Goal: Navigation & Orientation: Find specific page/section

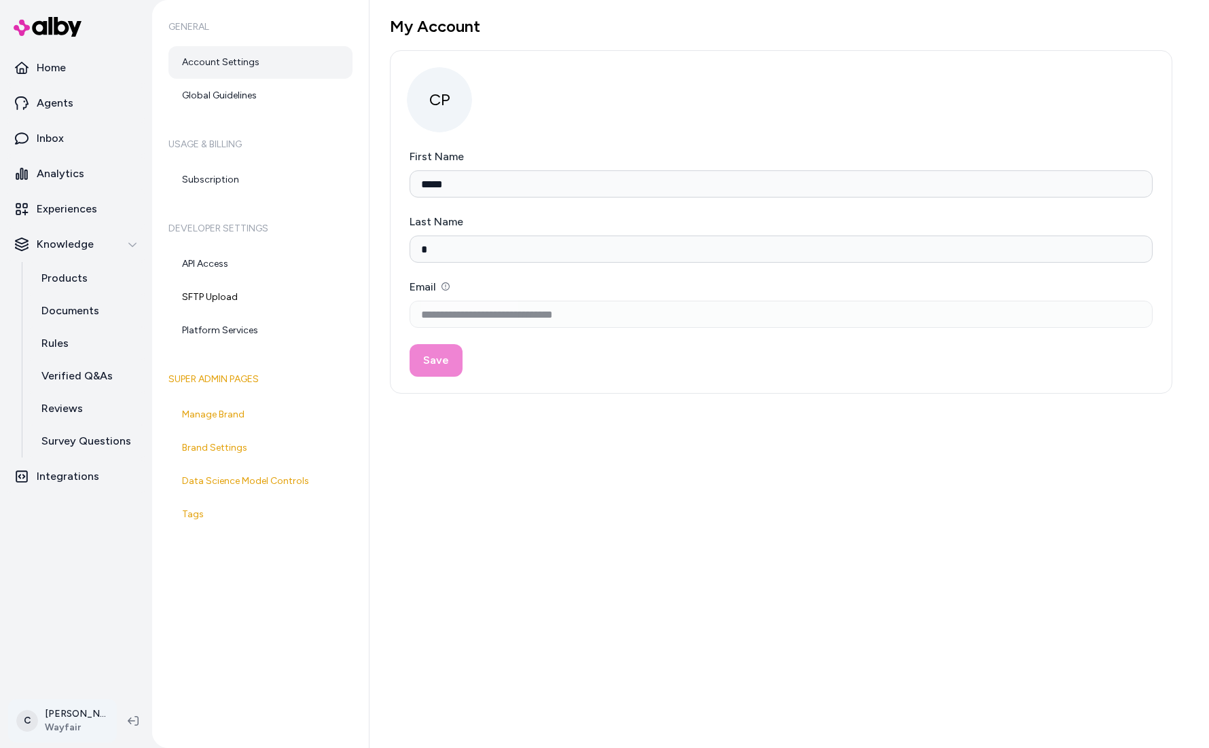
click at [63, 712] on html "**********" at bounding box center [604, 374] width 1209 height 748
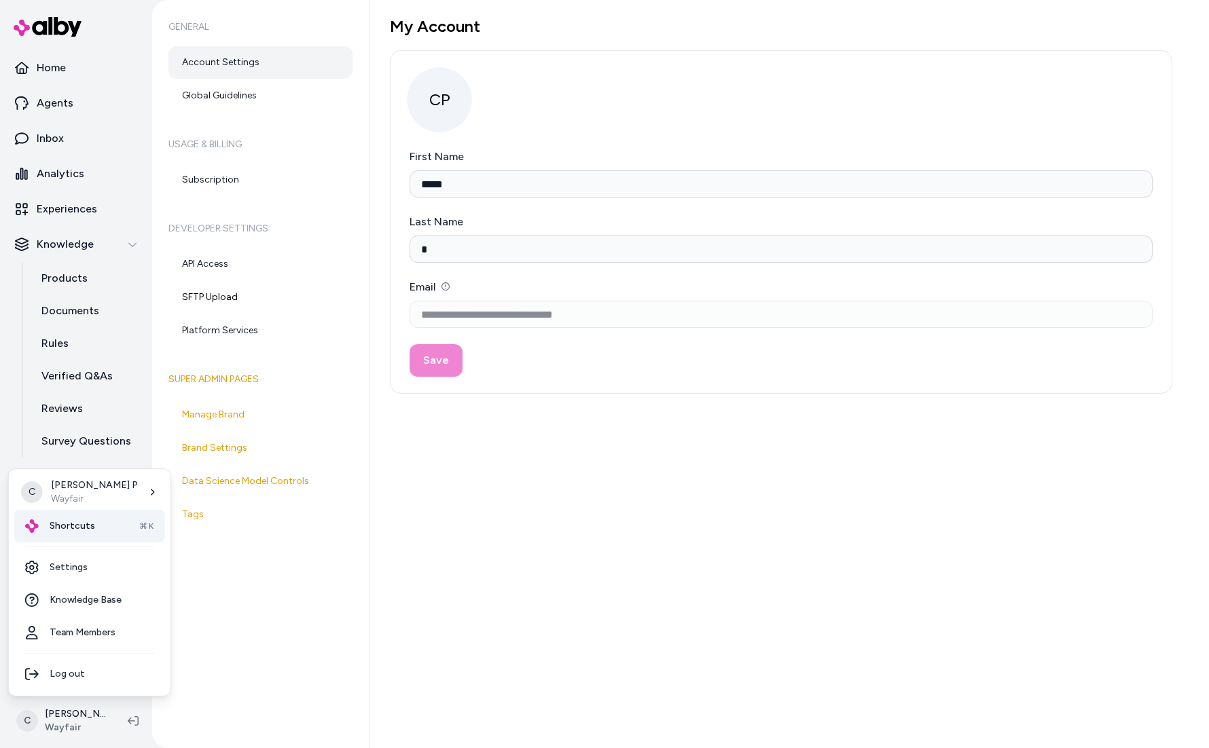
click at [81, 517] on div "Shortcuts ⌘K" at bounding box center [89, 526] width 151 height 33
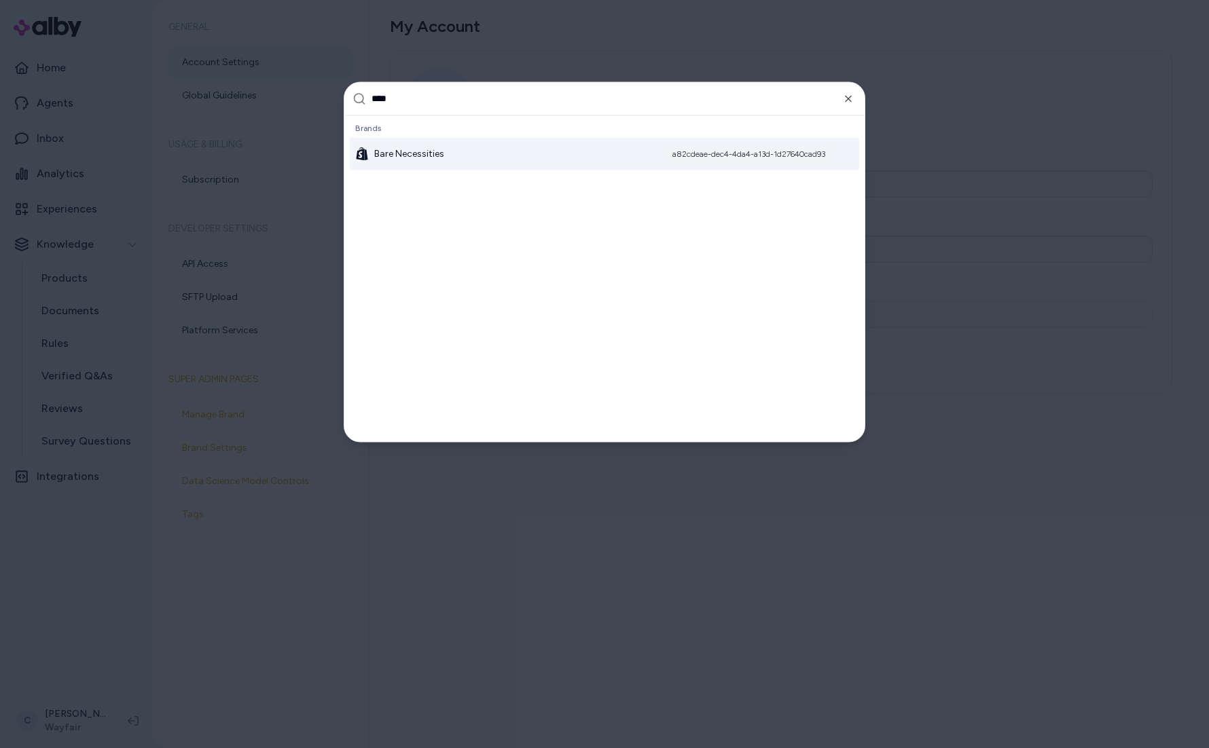
type input "****"
click at [419, 150] on span "Bare Necessities" at bounding box center [409, 154] width 70 height 14
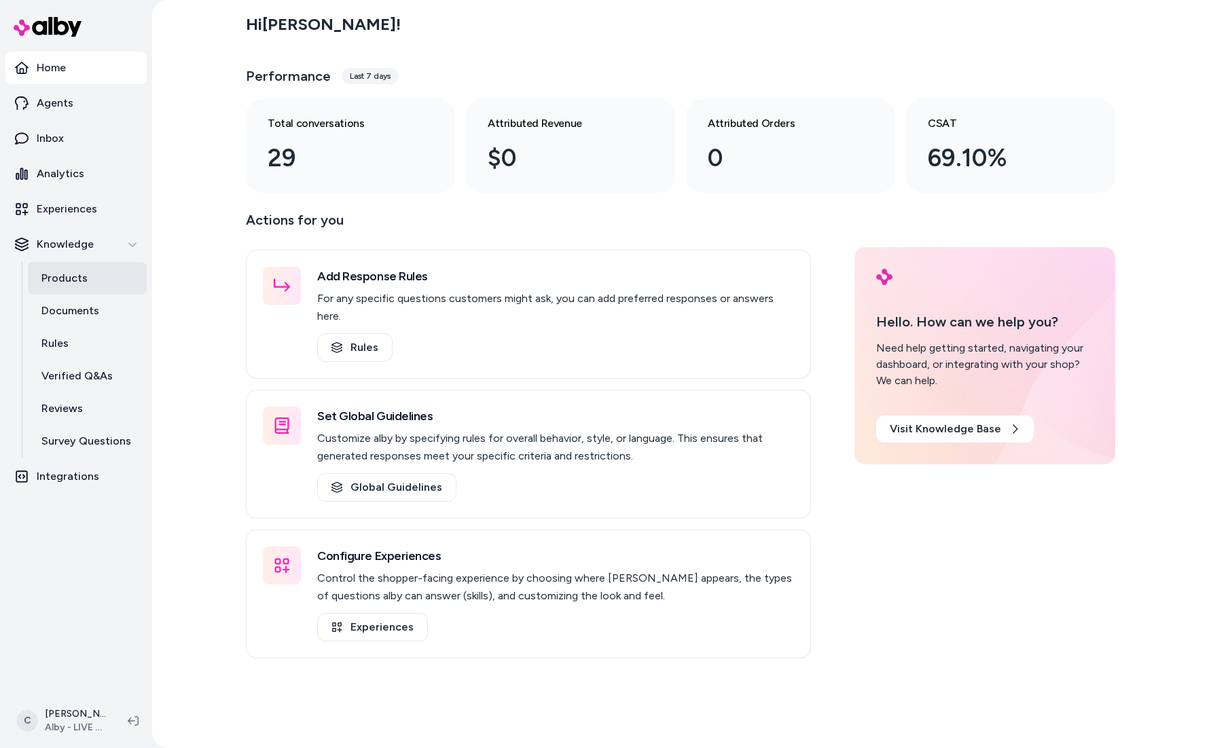
click at [86, 283] on link "Products" at bounding box center [87, 278] width 119 height 33
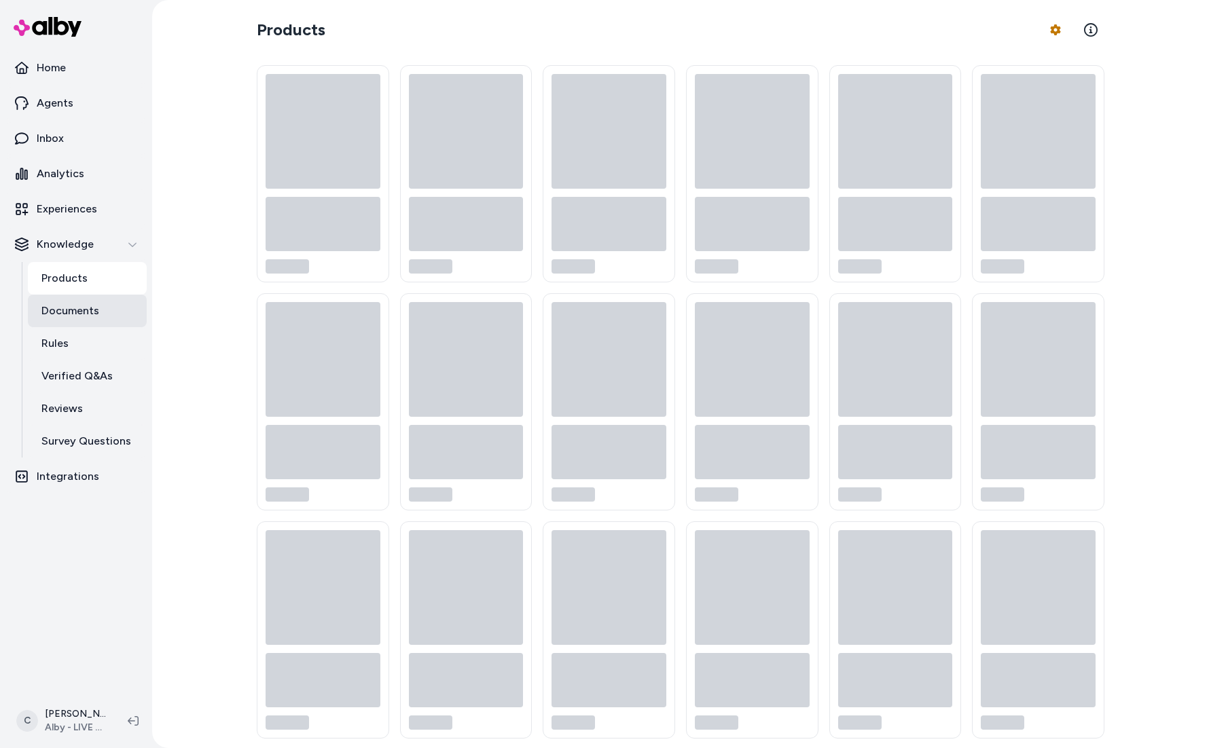
click at [78, 306] on p "Documents" at bounding box center [70, 311] width 58 height 16
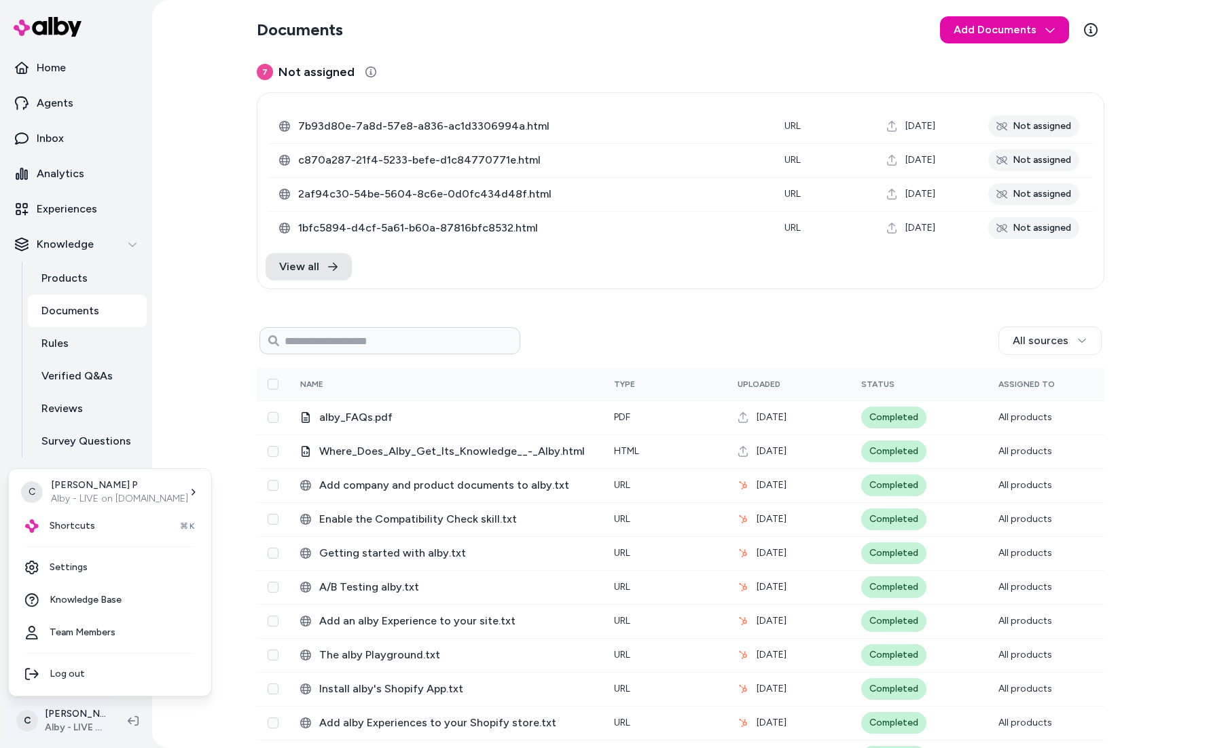
click at [79, 699] on html "2025.41.8 Home Agents Inbox Analytics Experiences Knowledge Products Documents …" at bounding box center [604, 374] width 1209 height 748
click at [74, 533] on div "Shortcuts ⌘K" at bounding box center [109, 526] width 191 height 33
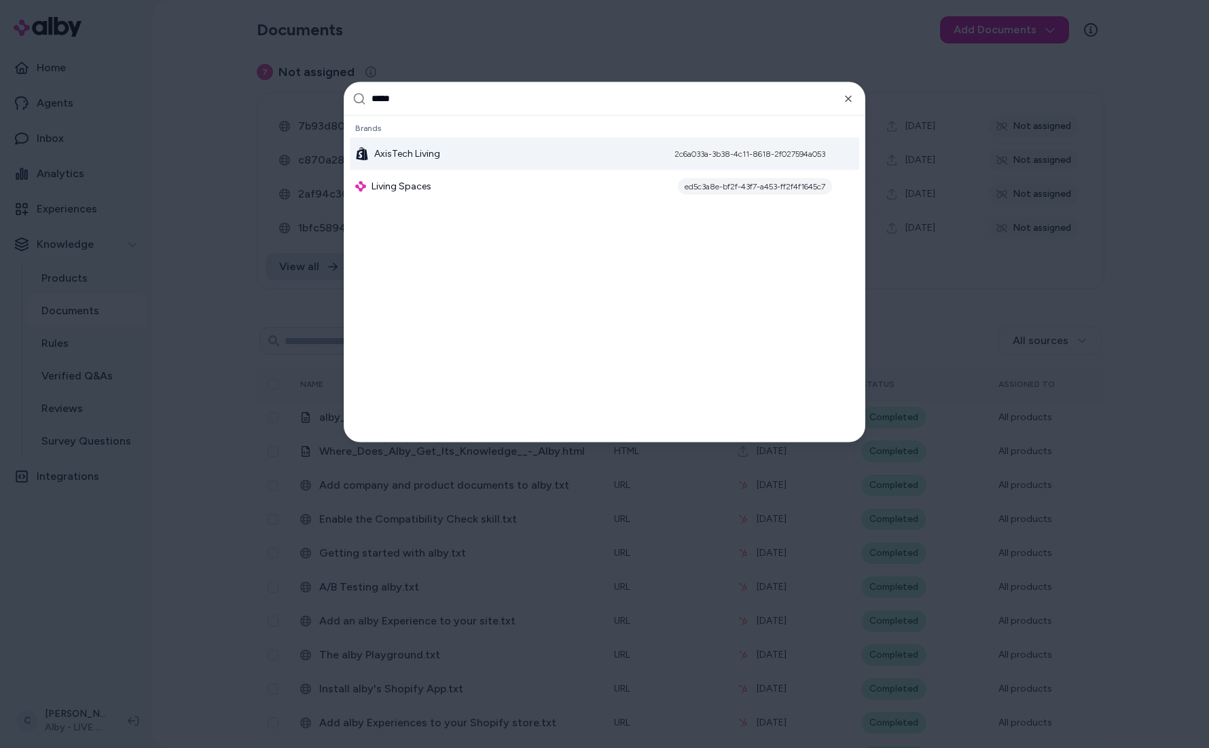
type input "******"
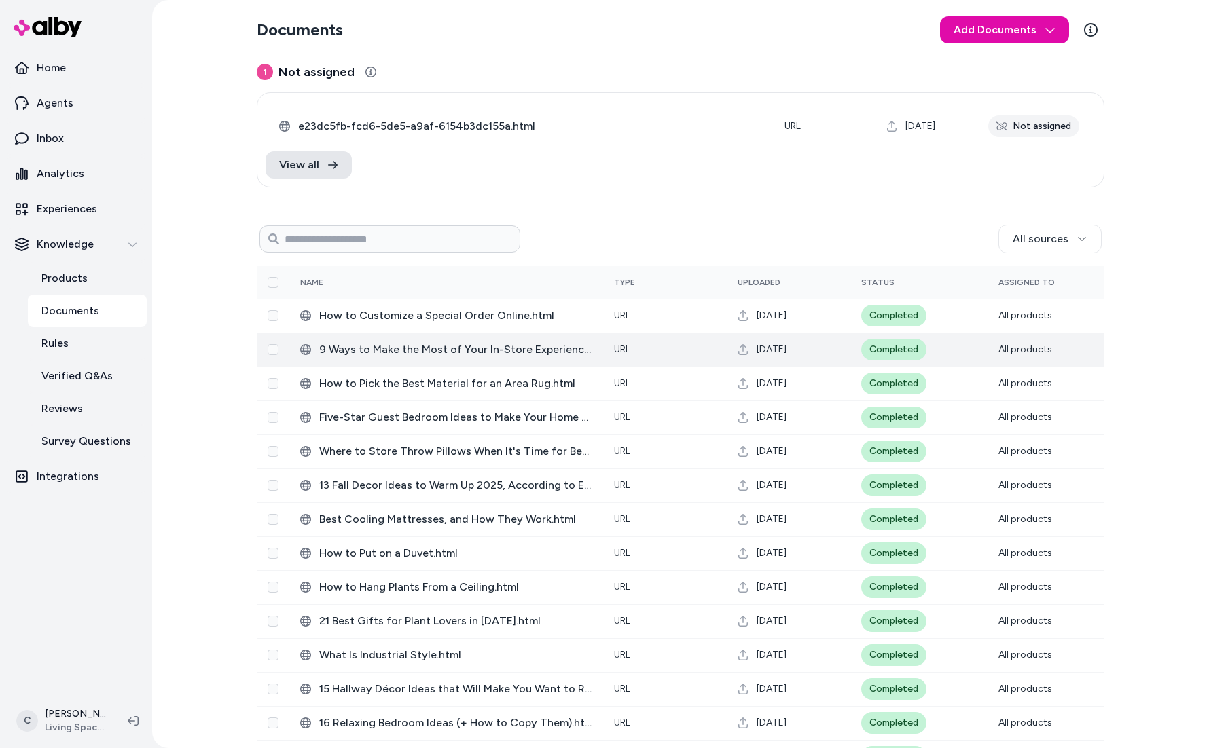
click at [401, 354] on span "9 Ways to Make the Most of Your In-Store Experience.html" at bounding box center [455, 350] width 273 height 16
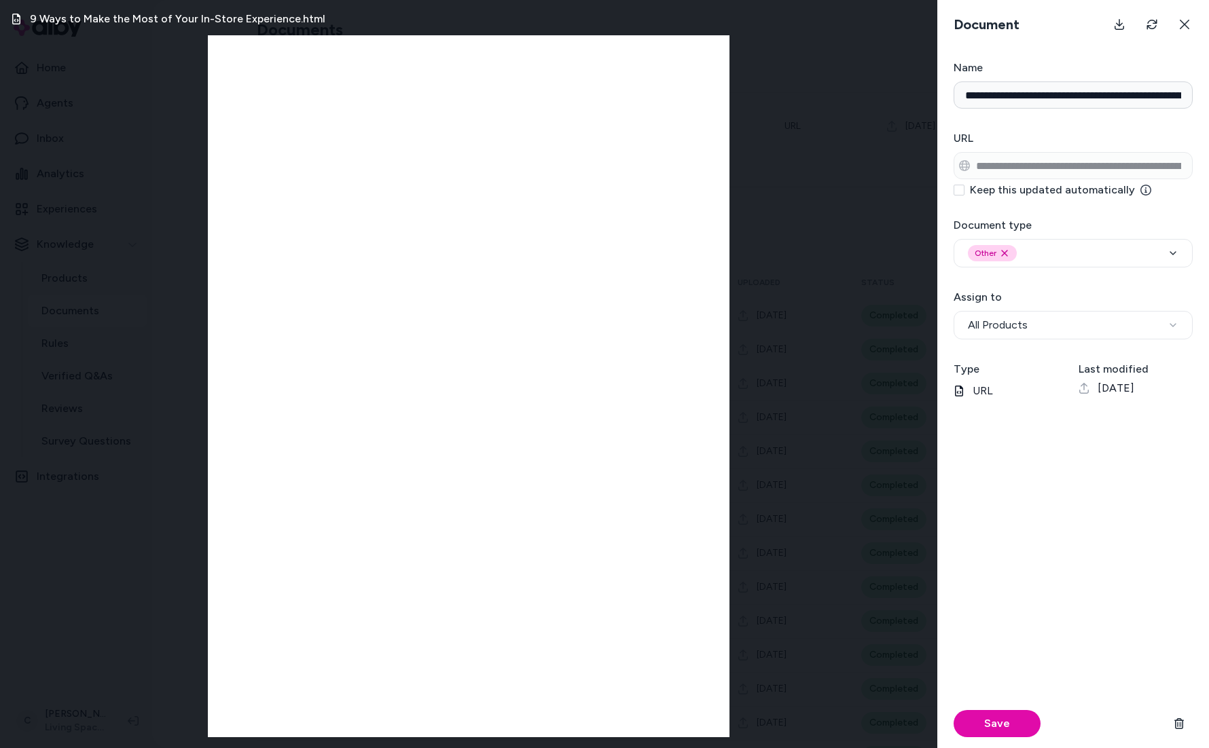
click at [133, 467] on div "9 Ways to Make the Most of Your In-Store Experience.html" at bounding box center [468, 374] width 937 height 748
drag, startPoint x: 782, startPoint y: 239, endPoint x: 790, endPoint y: 240, distance: 7.5
click at [782, 238] on div "9 Ways to Make the Most of Your In-Store Experience.html" at bounding box center [468, 374] width 937 height 748
click at [1188, 30] on button at bounding box center [1184, 24] width 27 height 27
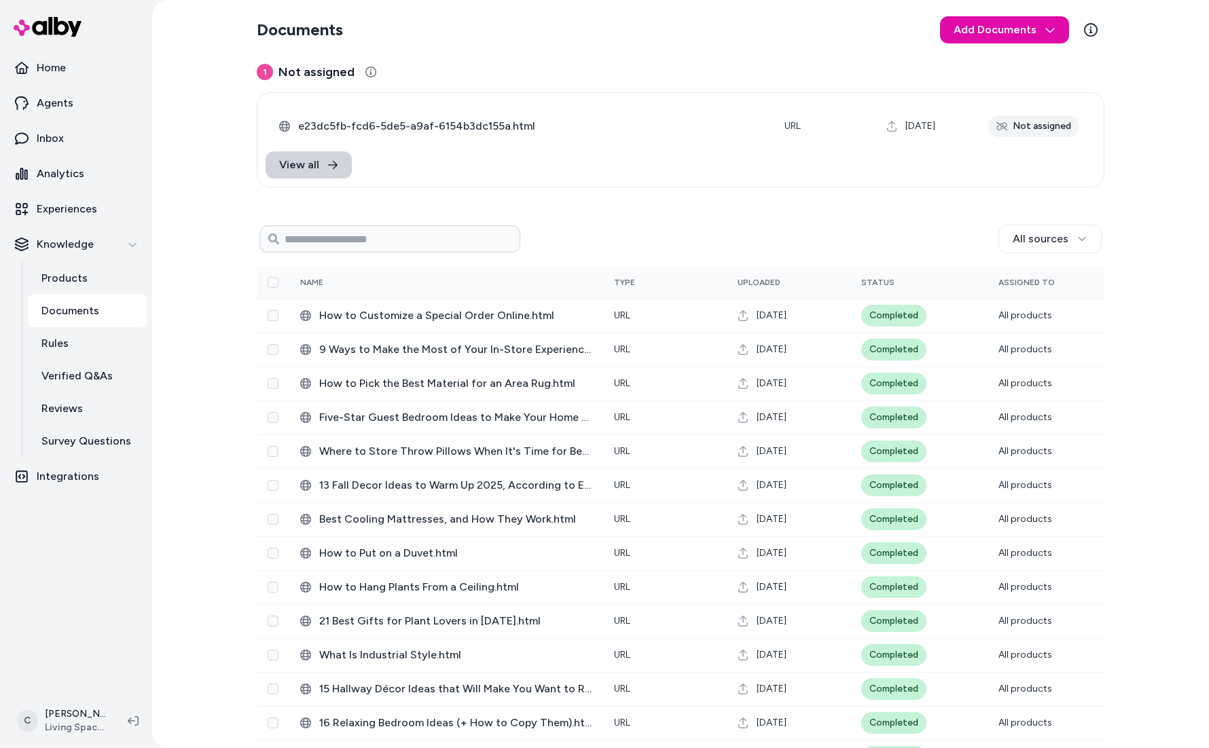
click at [325, 156] on link "View all" at bounding box center [309, 164] width 86 height 27
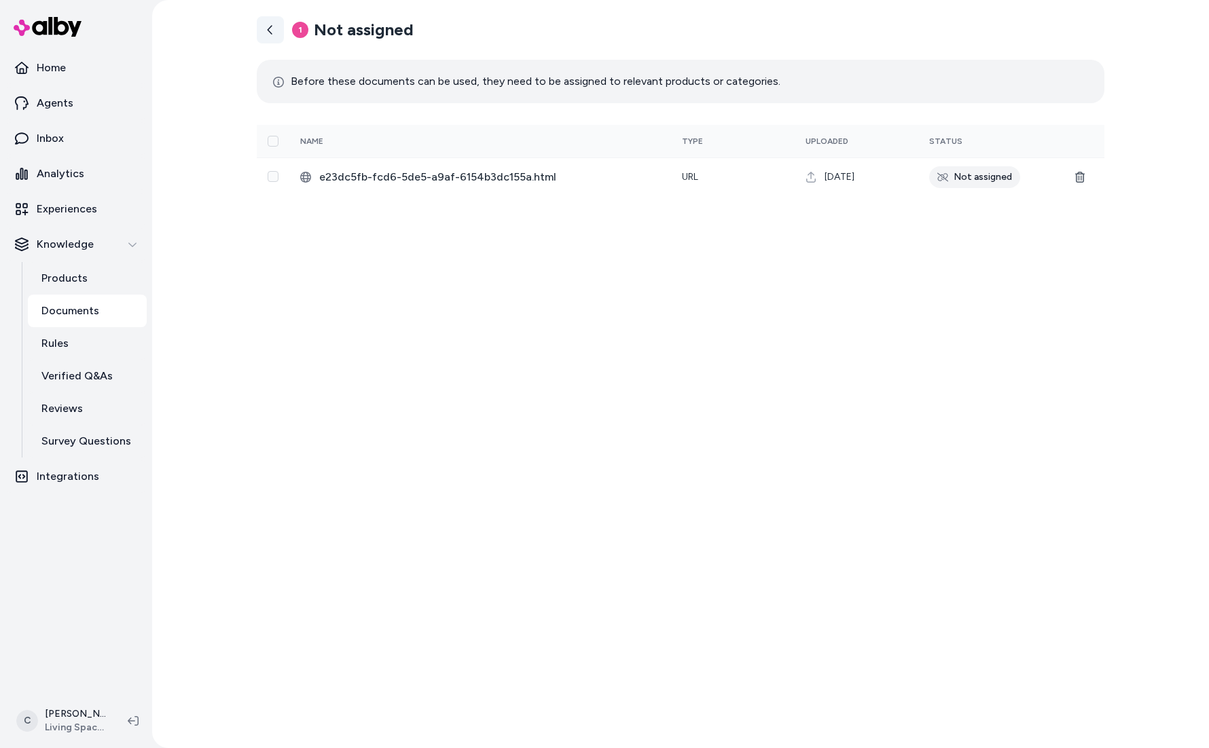
click at [261, 38] on link at bounding box center [270, 29] width 27 height 27
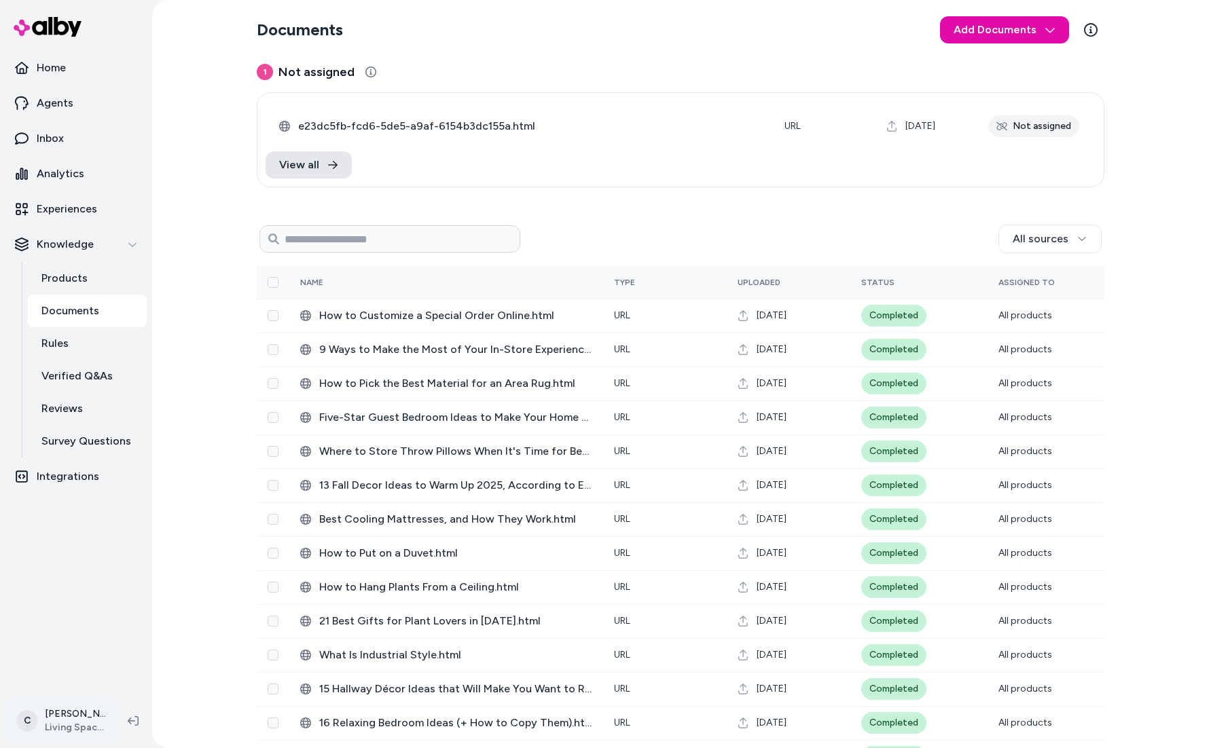
click at [79, 726] on html "Home Agents Inbox Analytics Experiences Knowledge Products Documents Rules Veri…" at bounding box center [604, 374] width 1209 height 748
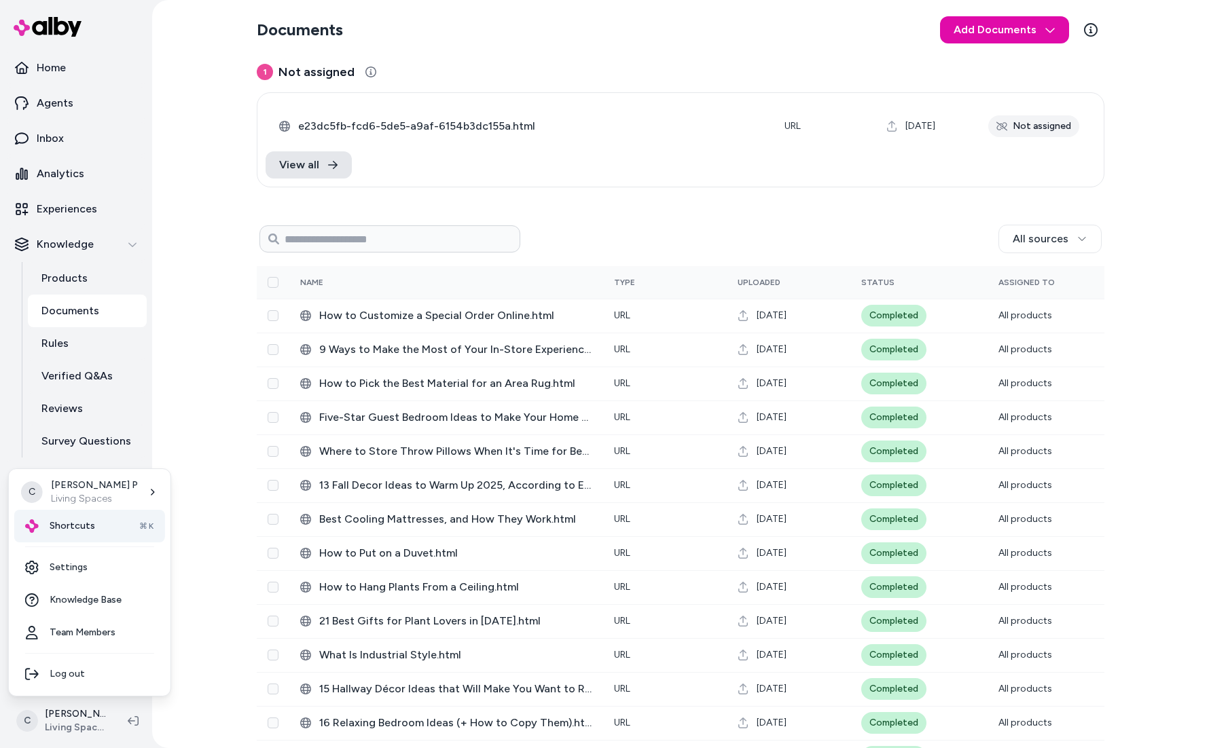
click at [71, 532] on span "Shortcuts" at bounding box center [72, 526] width 45 height 14
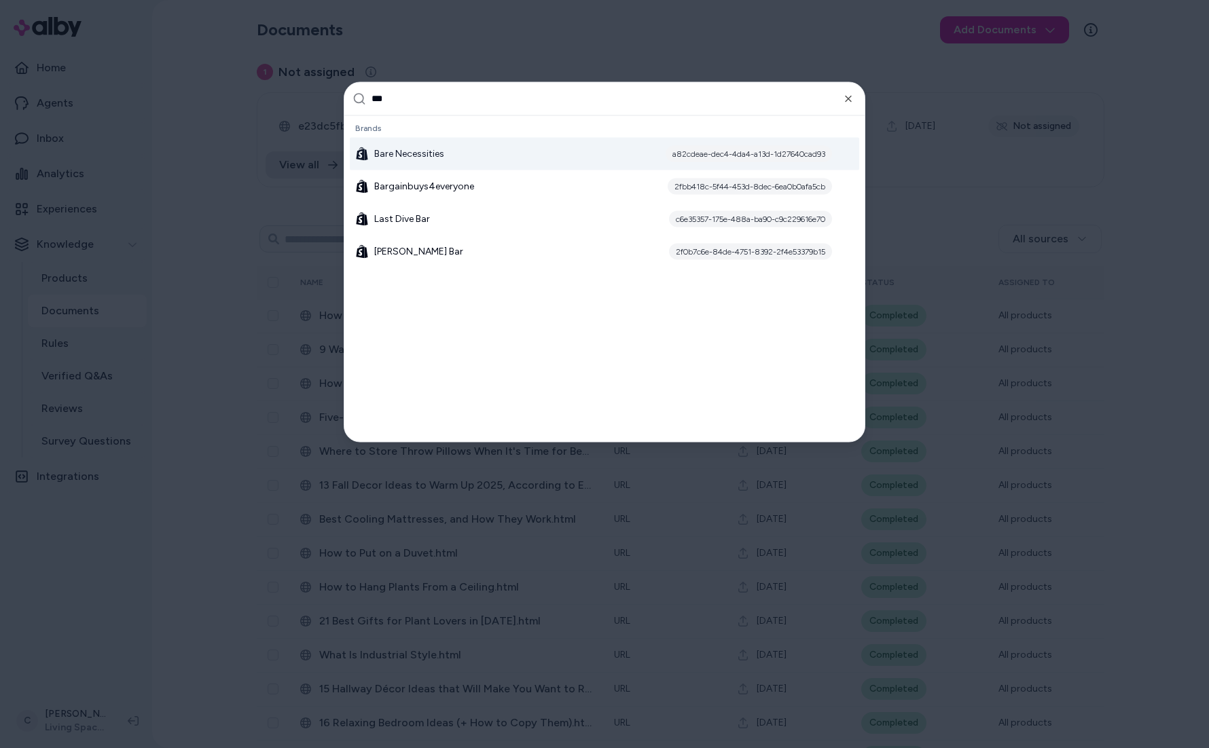
type input "****"
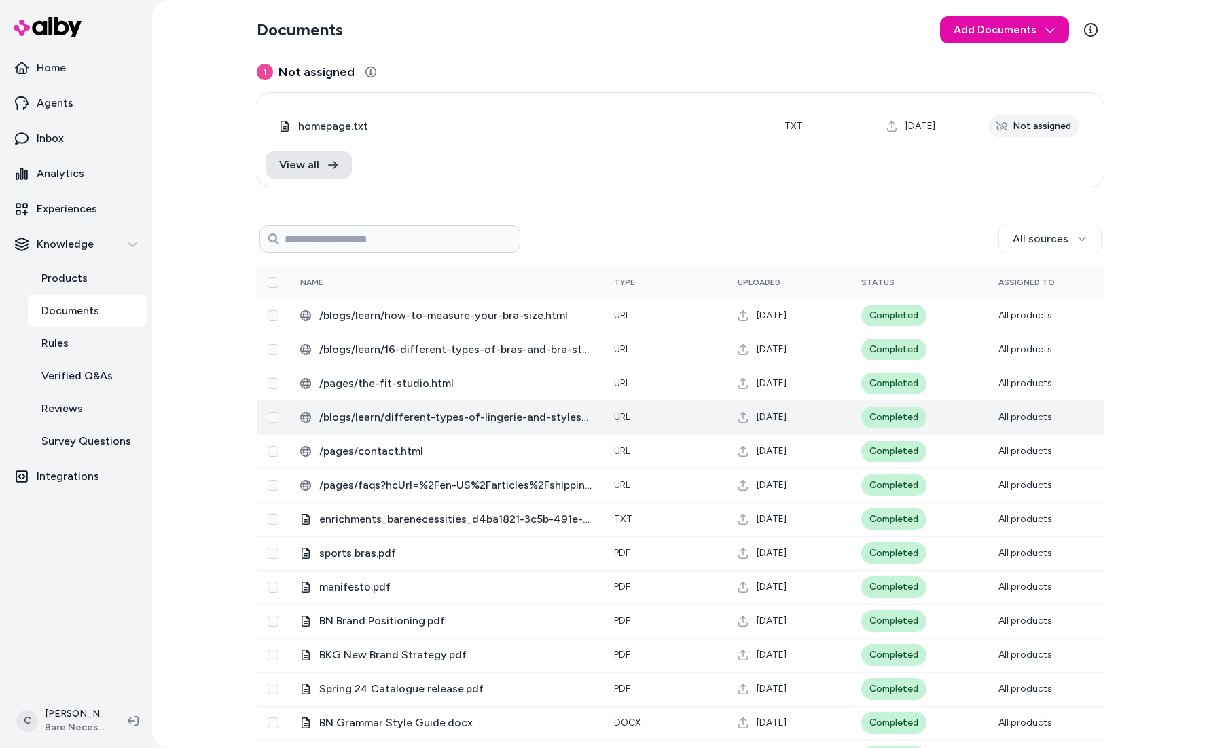
scroll to position [172, 0]
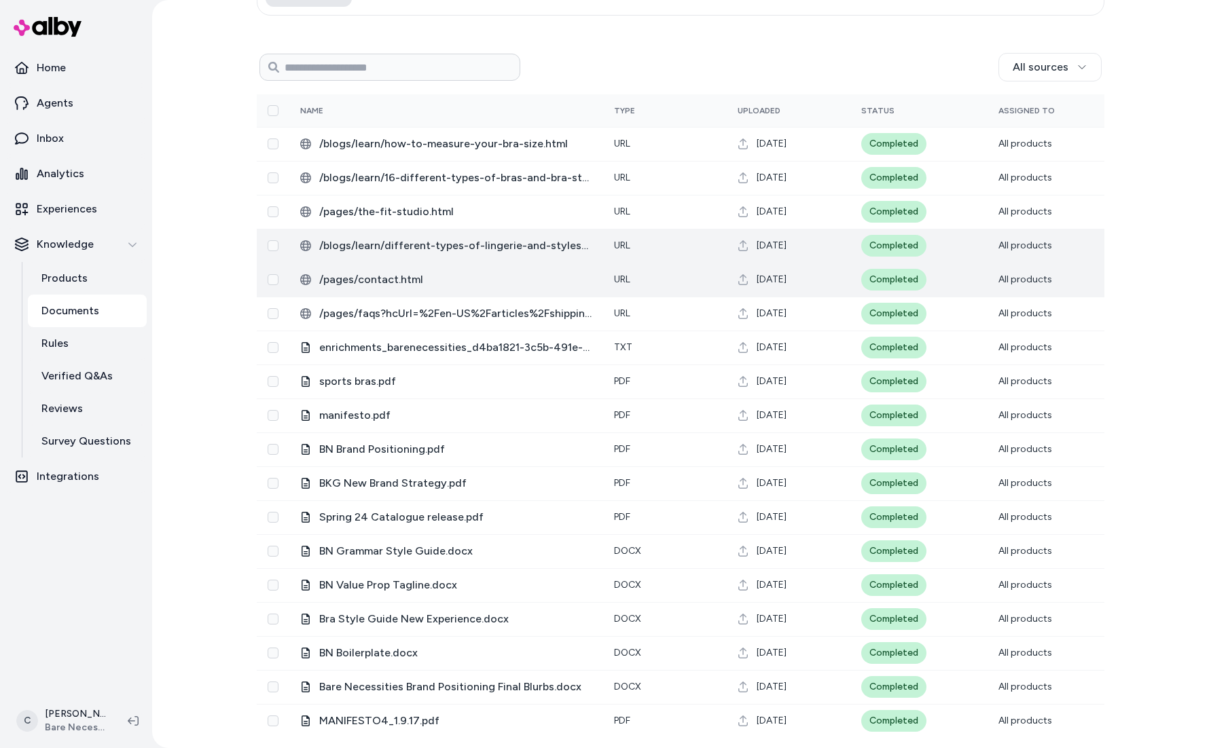
click at [372, 272] on span "/pages/contact.html" at bounding box center [455, 280] width 273 height 16
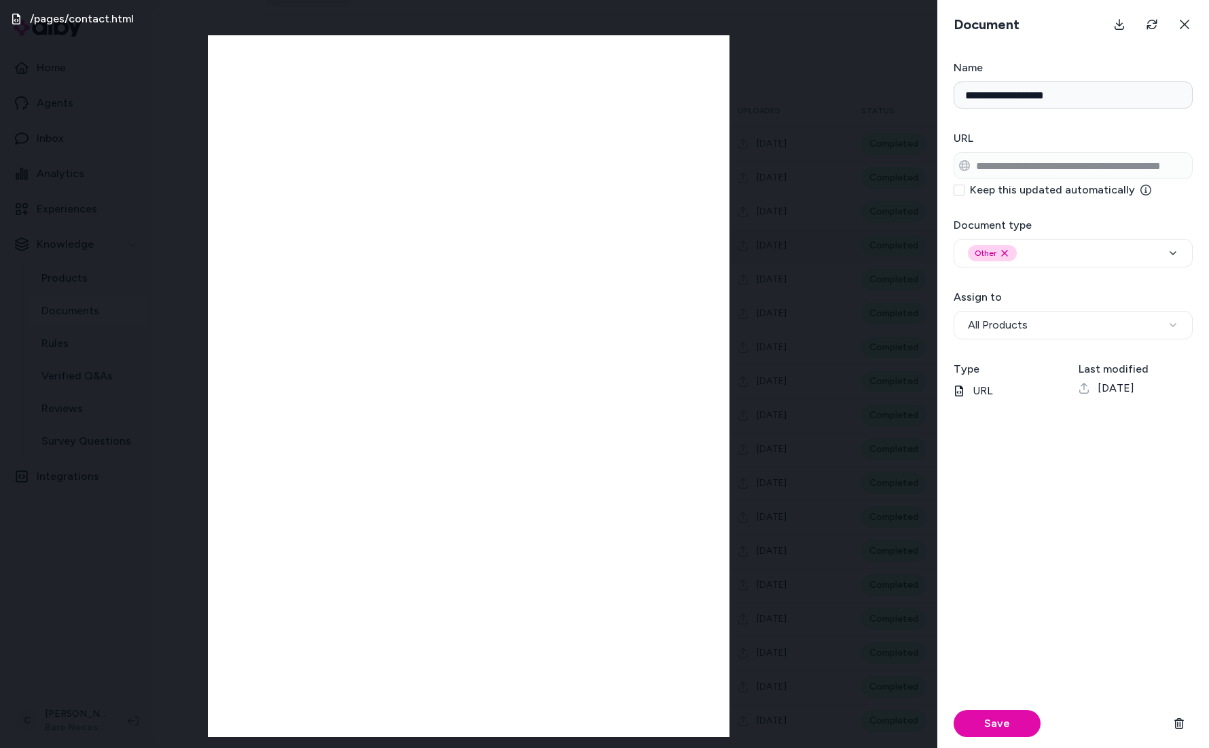
click at [160, 552] on div "/pages/contact.html" at bounding box center [468, 374] width 937 height 748
click at [1180, 29] on icon at bounding box center [1184, 24] width 11 height 11
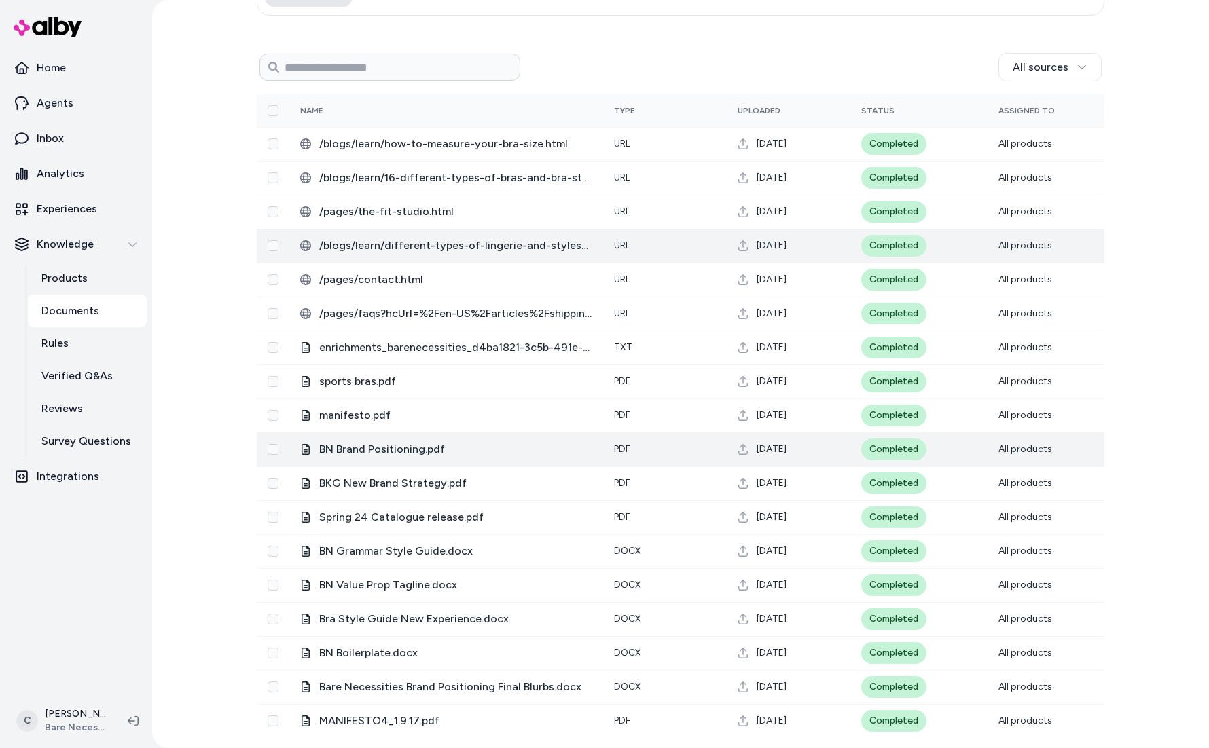
click at [371, 449] on span "BN Brand Positioning.pdf" at bounding box center [455, 449] width 273 height 16
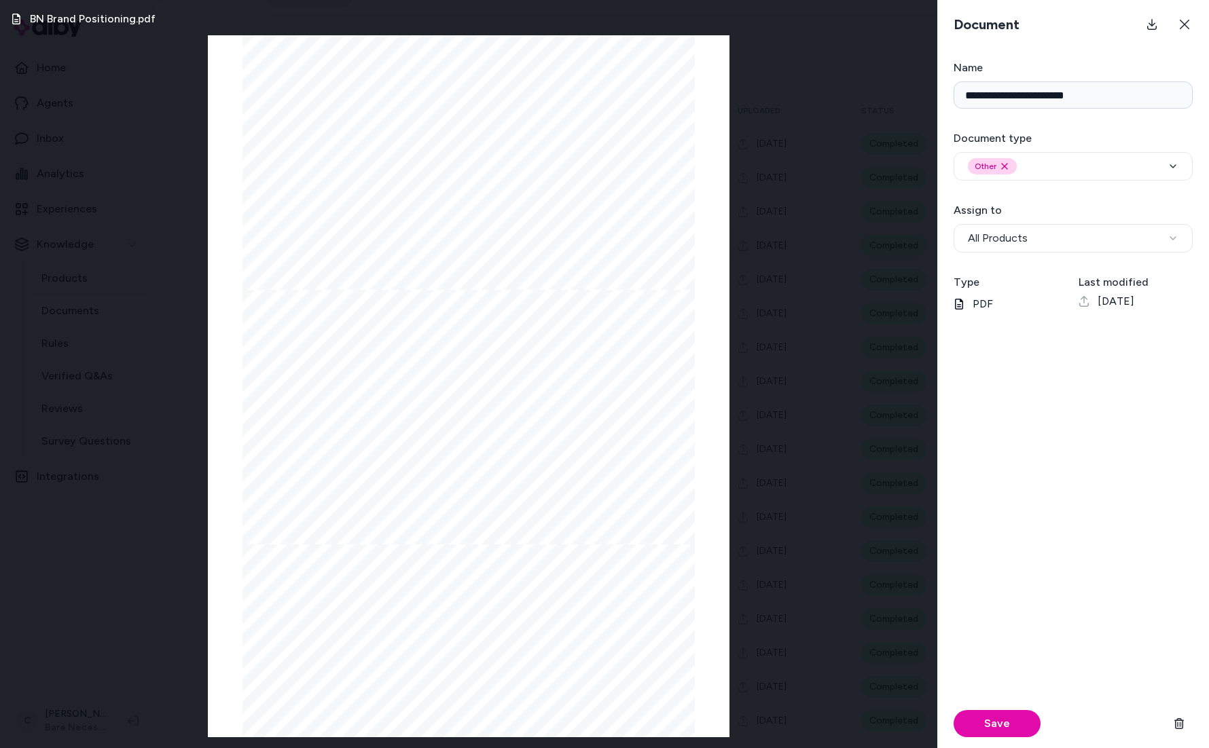
click at [133, 645] on div "BN Brand Positioning.pdf Page 1/11 We Fit the Curves of your life Brand Positio…" at bounding box center [468, 374] width 937 height 748
click at [1189, 23] on icon at bounding box center [1184, 24] width 11 height 11
